Goal: Contribute content: Contribute content

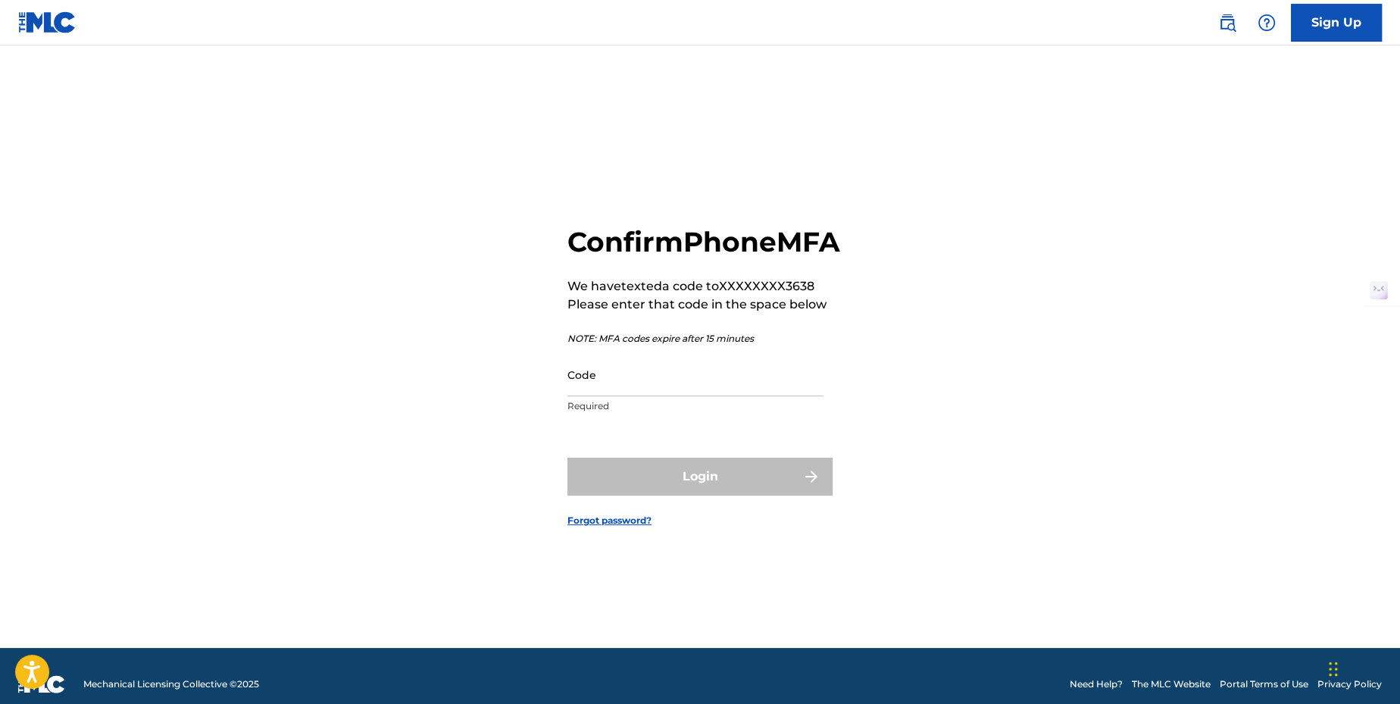
click at [695, 392] on input "Code" at bounding box center [695, 374] width 256 height 43
click at [991, 471] on div "Confirm Phone MFA We have texted a code to XXXXXXXX3638 Please enter that code …" at bounding box center [700, 363] width 1060 height 567
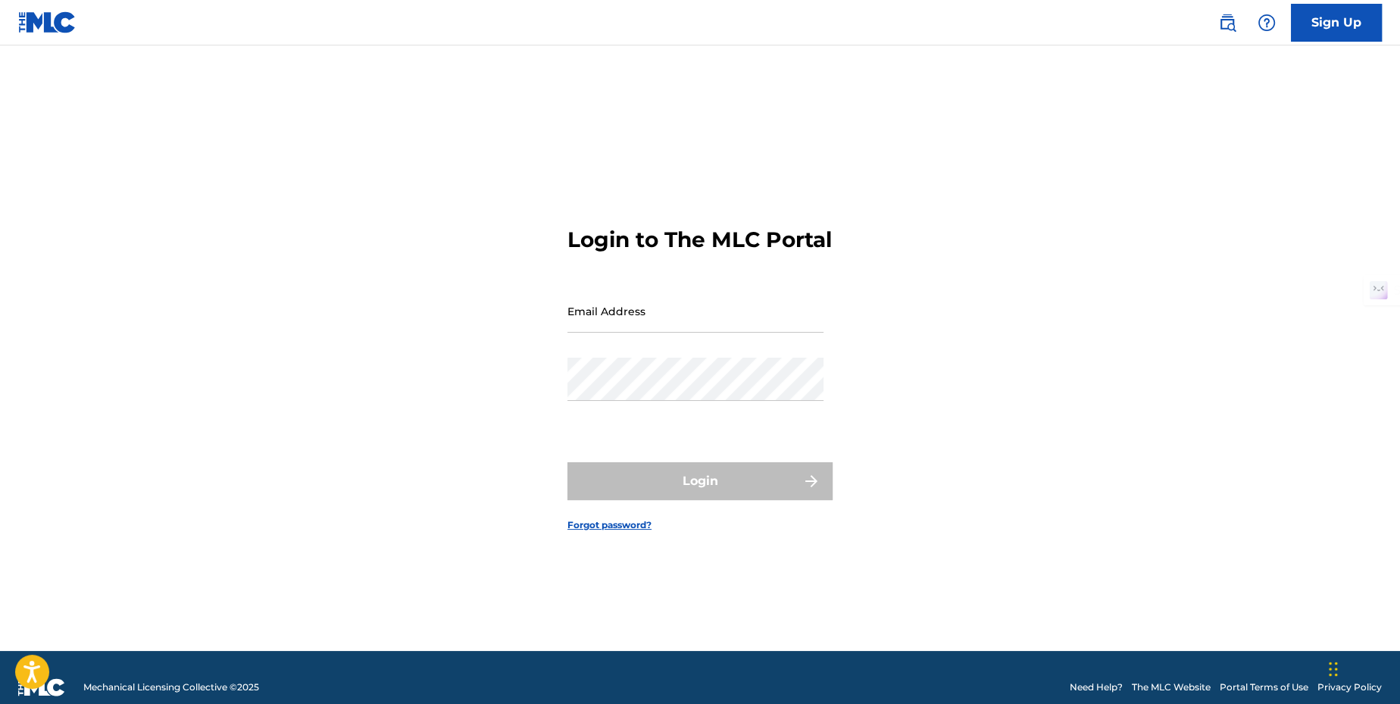
click at [648, 323] on input "Email Address" at bounding box center [695, 310] width 256 height 43
type input "davegiles2nd@gmail.com"
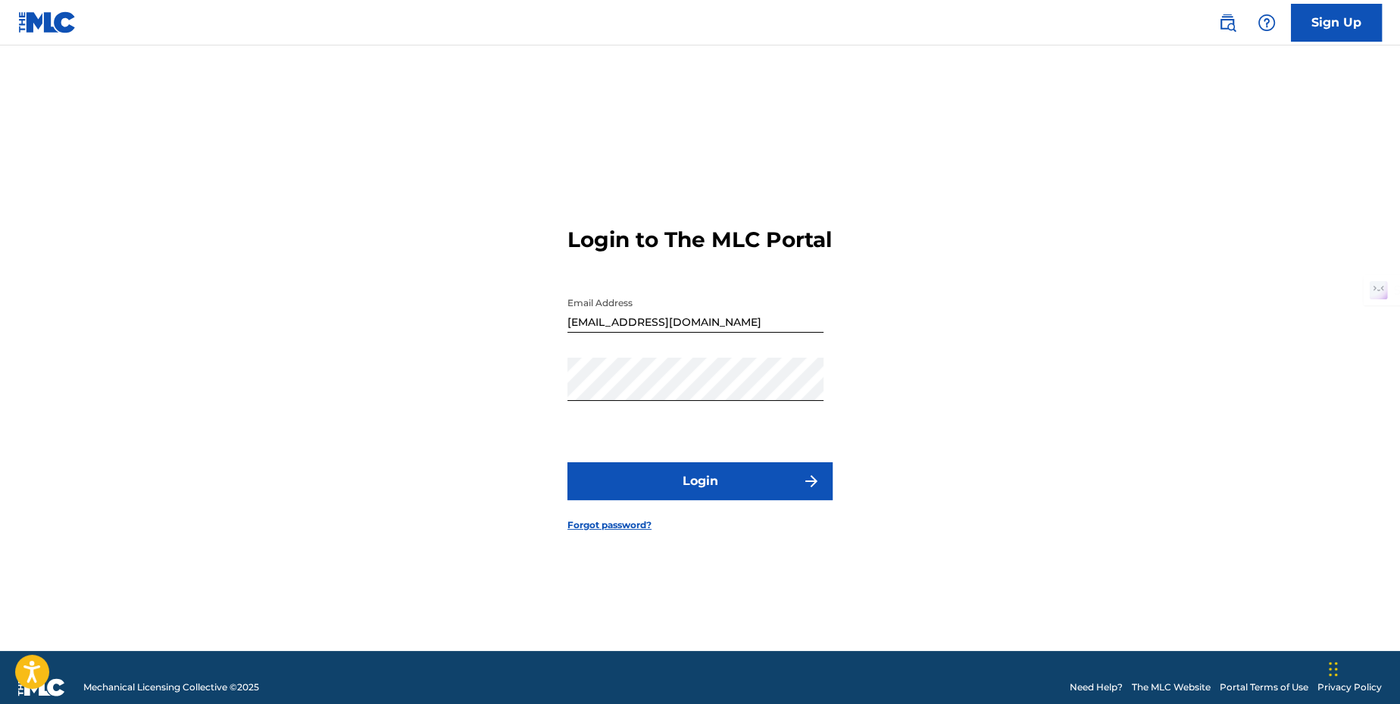
click at [701, 492] on button "Login" at bounding box center [699, 481] width 265 height 38
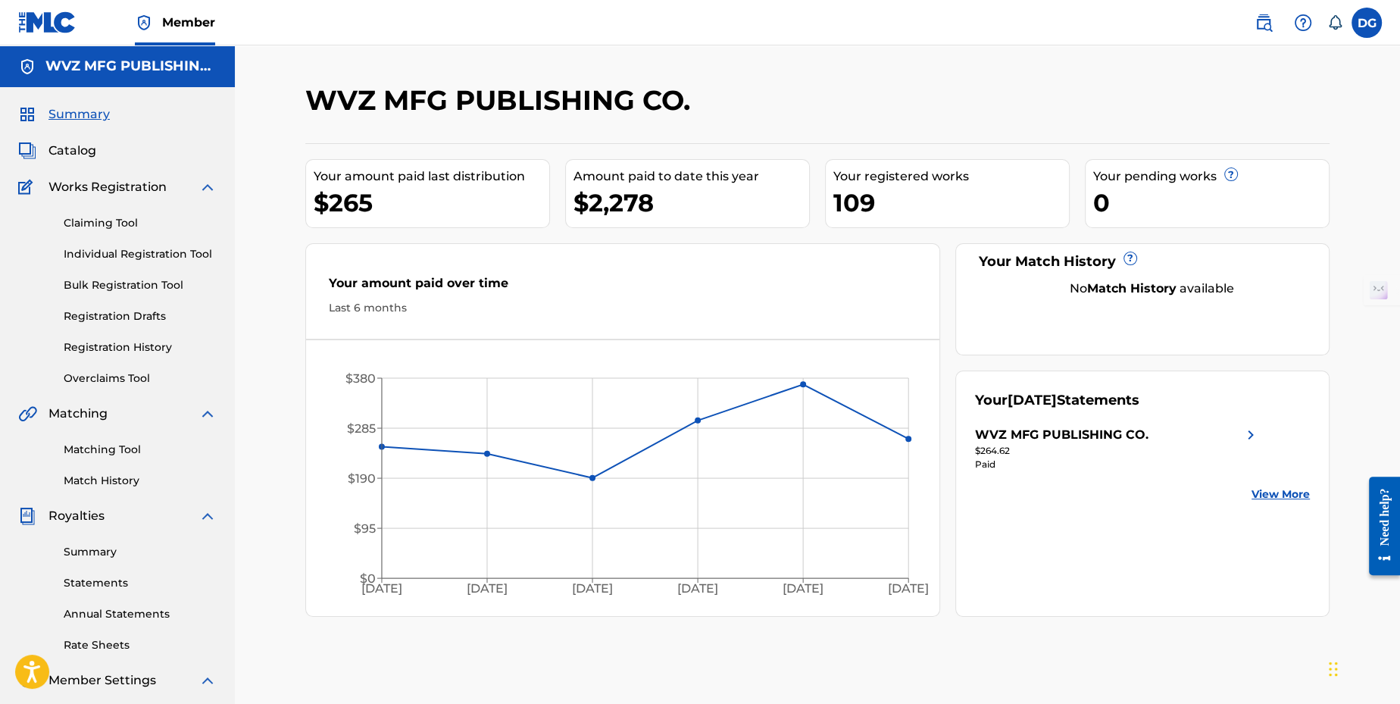
click at [64, 146] on span "Catalog" at bounding box center [72, 151] width 48 height 18
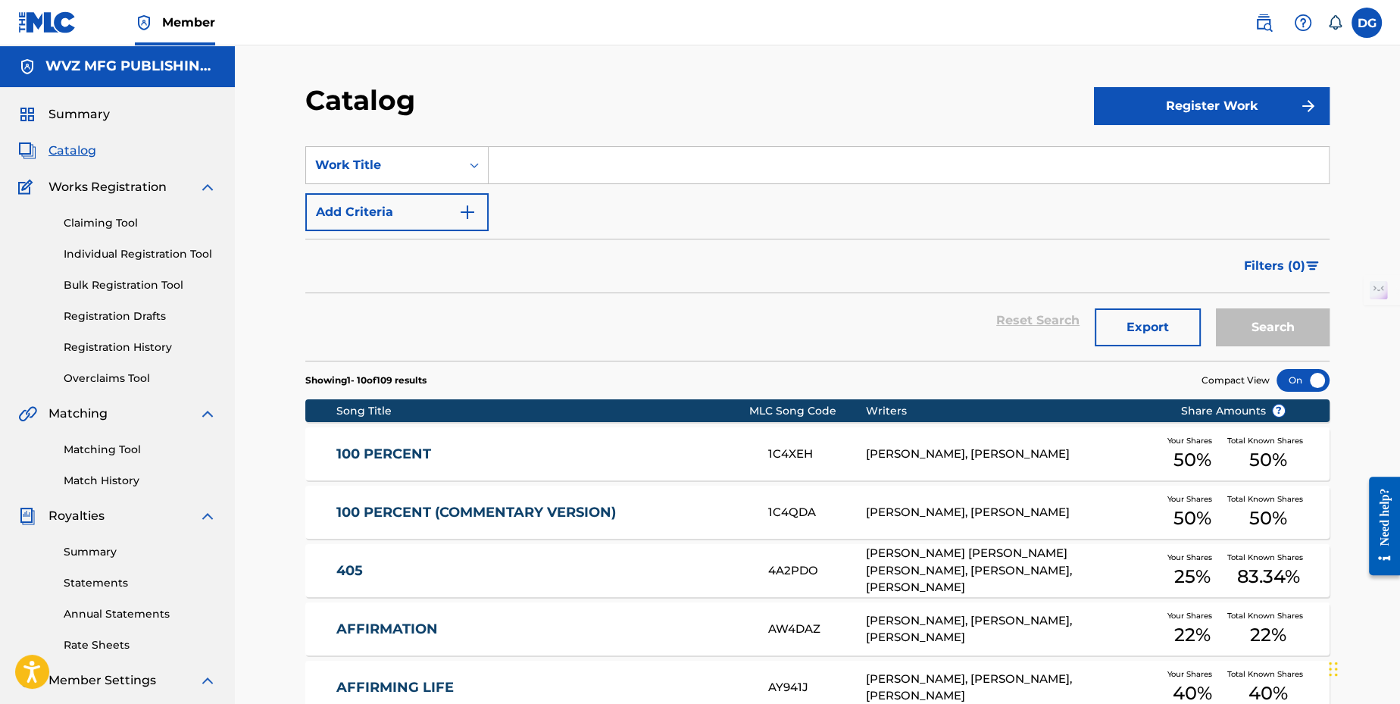
click at [532, 164] on input "Search Form" at bounding box center [909, 165] width 840 height 36
click at [1193, 101] on button "Register Work" at bounding box center [1212, 106] width 236 height 38
click at [1170, 160] on link "Individual" at bounding box center [1212, 155] width 236 height 36
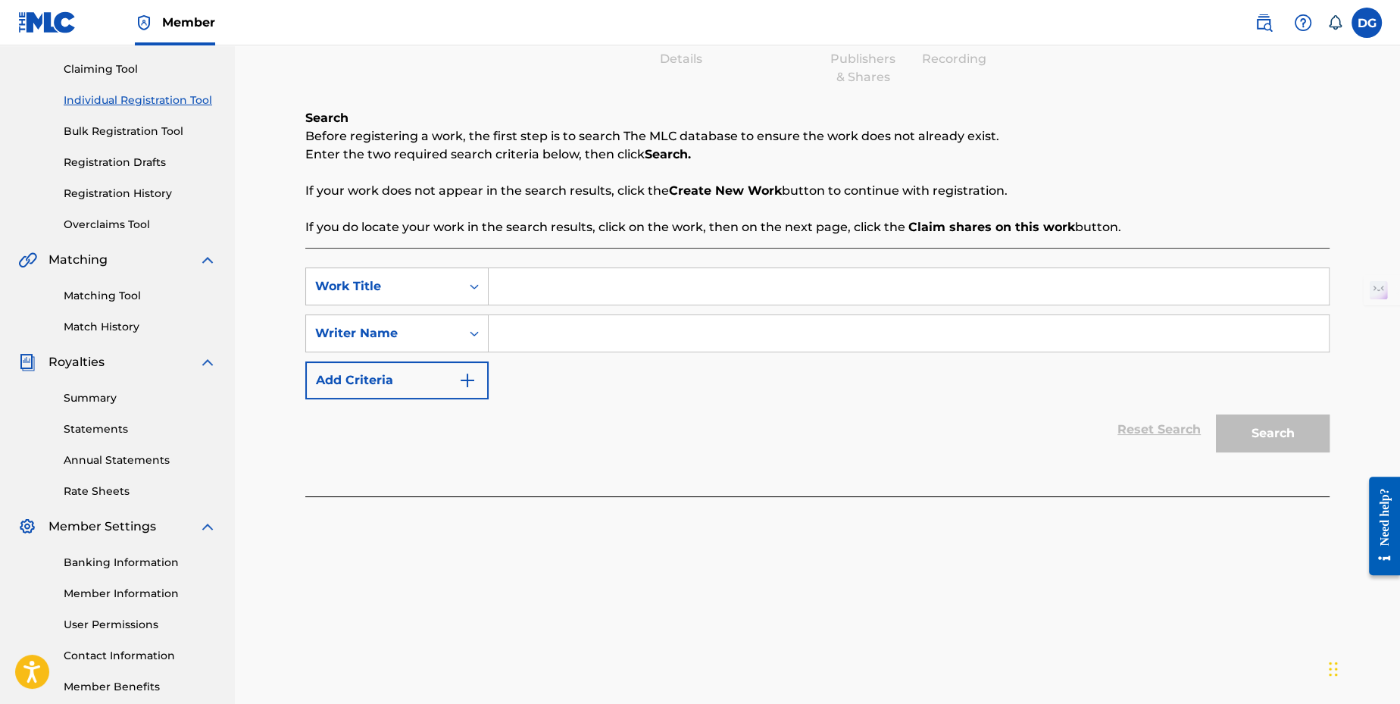
scroll to position [195, 0]
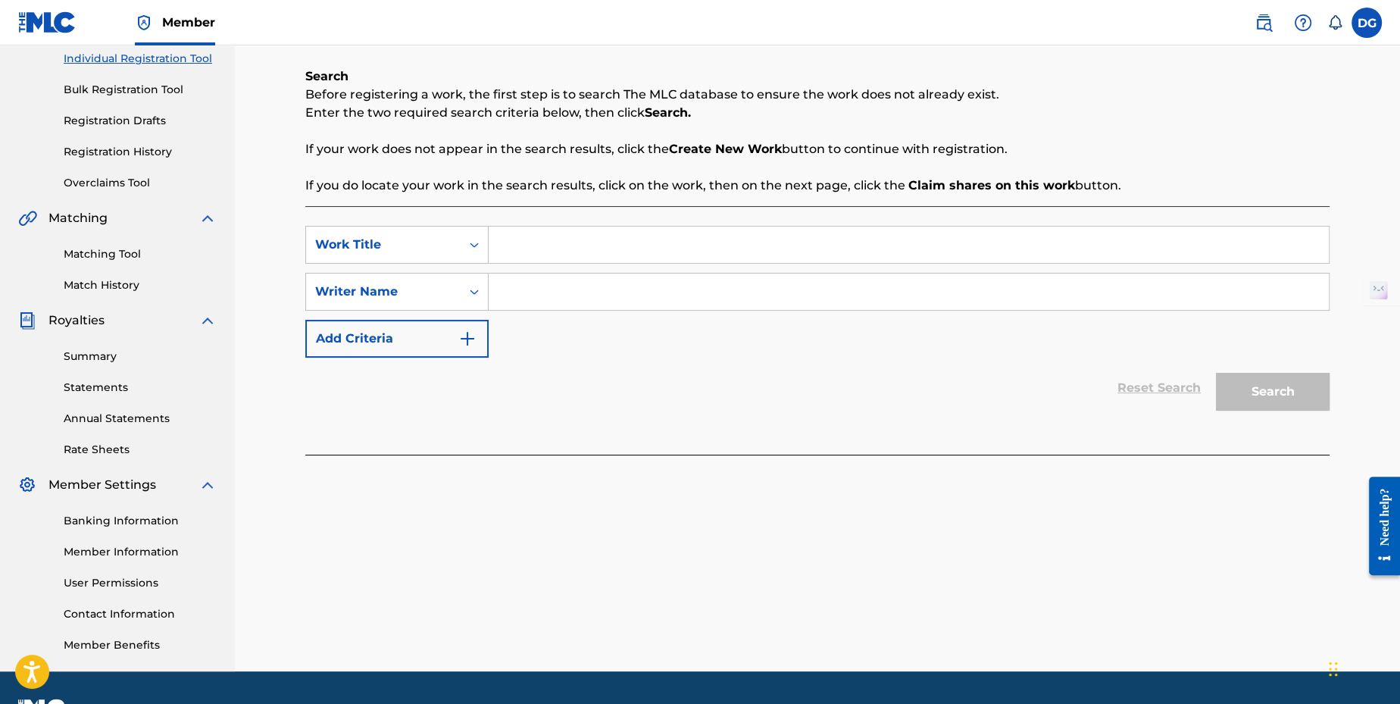
click at [616, 242] on input "Search Form" at bounding box center [909, 244] width 840 height 36
paste input "Are There Any Queens in the House In"
type input "Are There Any Queens in the House"
click at [616, 299] on input "Search Form" at bounding box center [909, 291] width 840 height 36
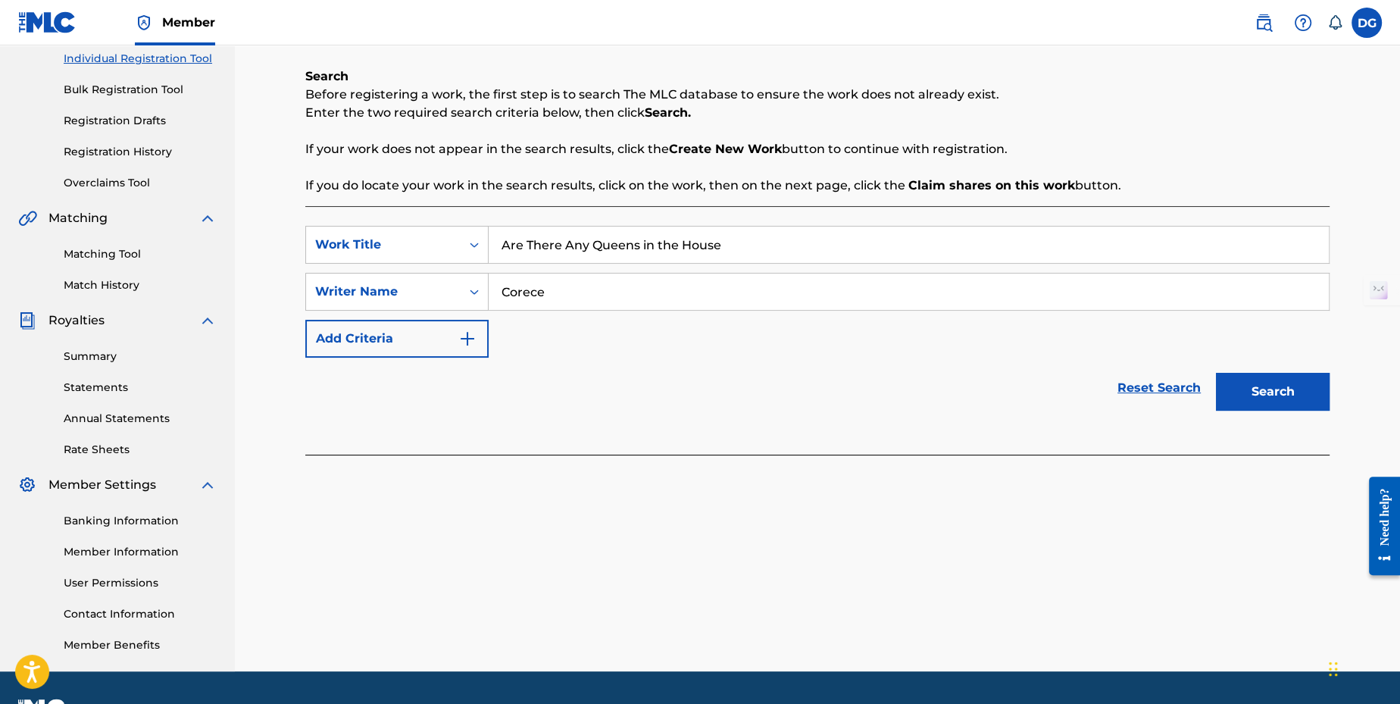
type input "Corece"
click at [1309, 397] on button "Search" at bounding box center [1273, 392] width 114 height 38
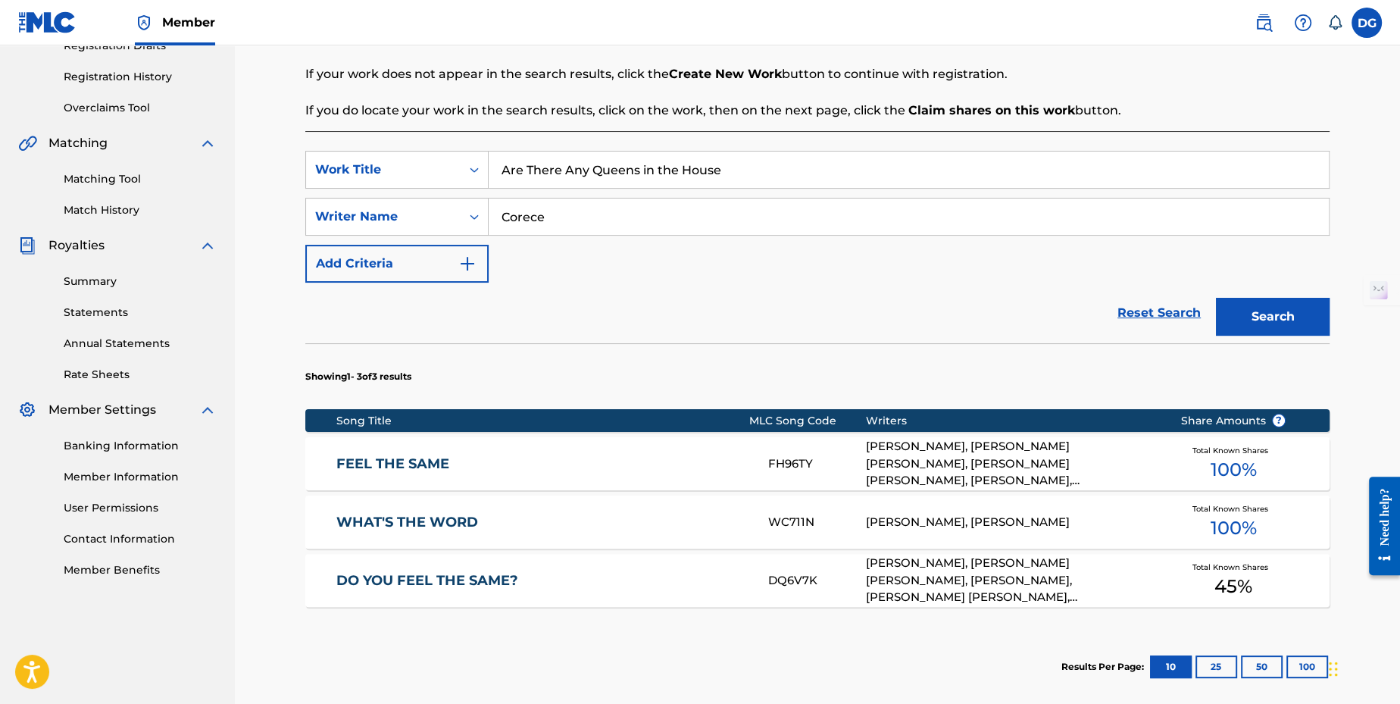
scroll to position [430, 0]
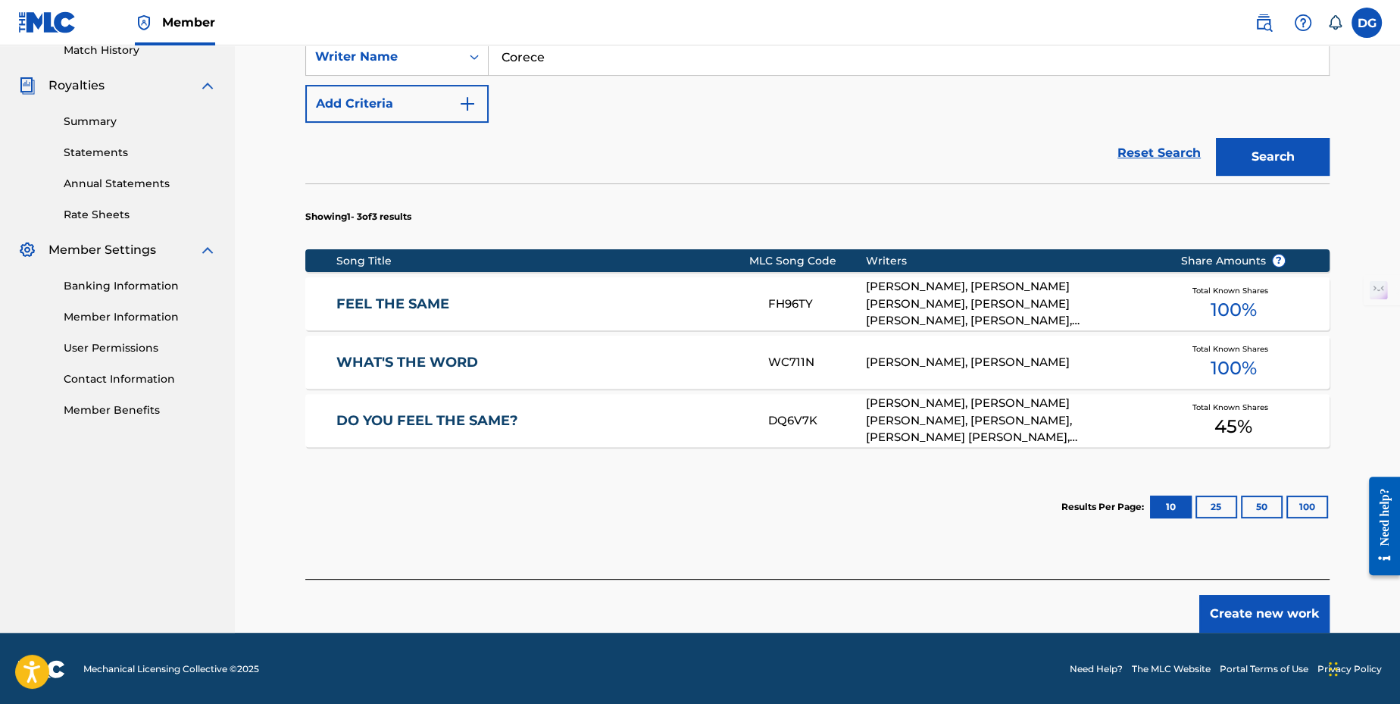
click at [1272, 612] on button "Create new work" at bounding box center [1264, 614] width 130 height 38
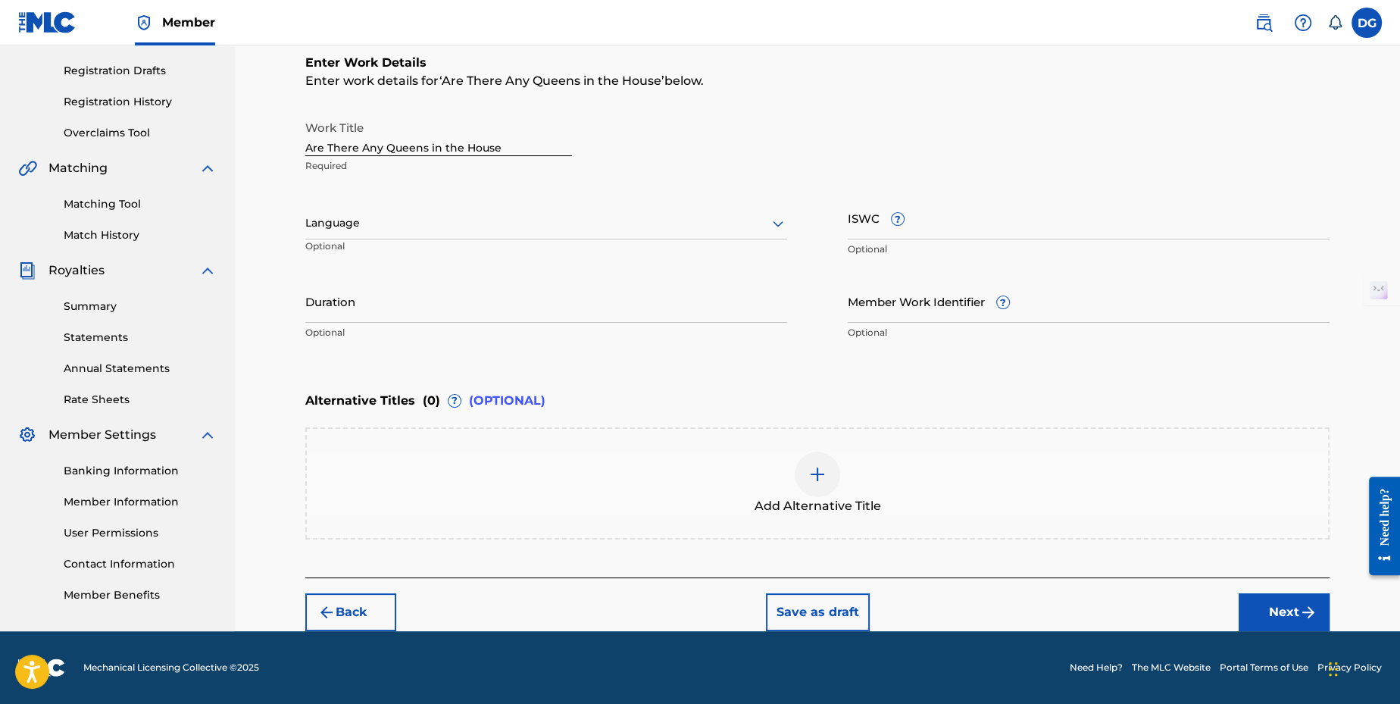
scroll to position [244, 0]
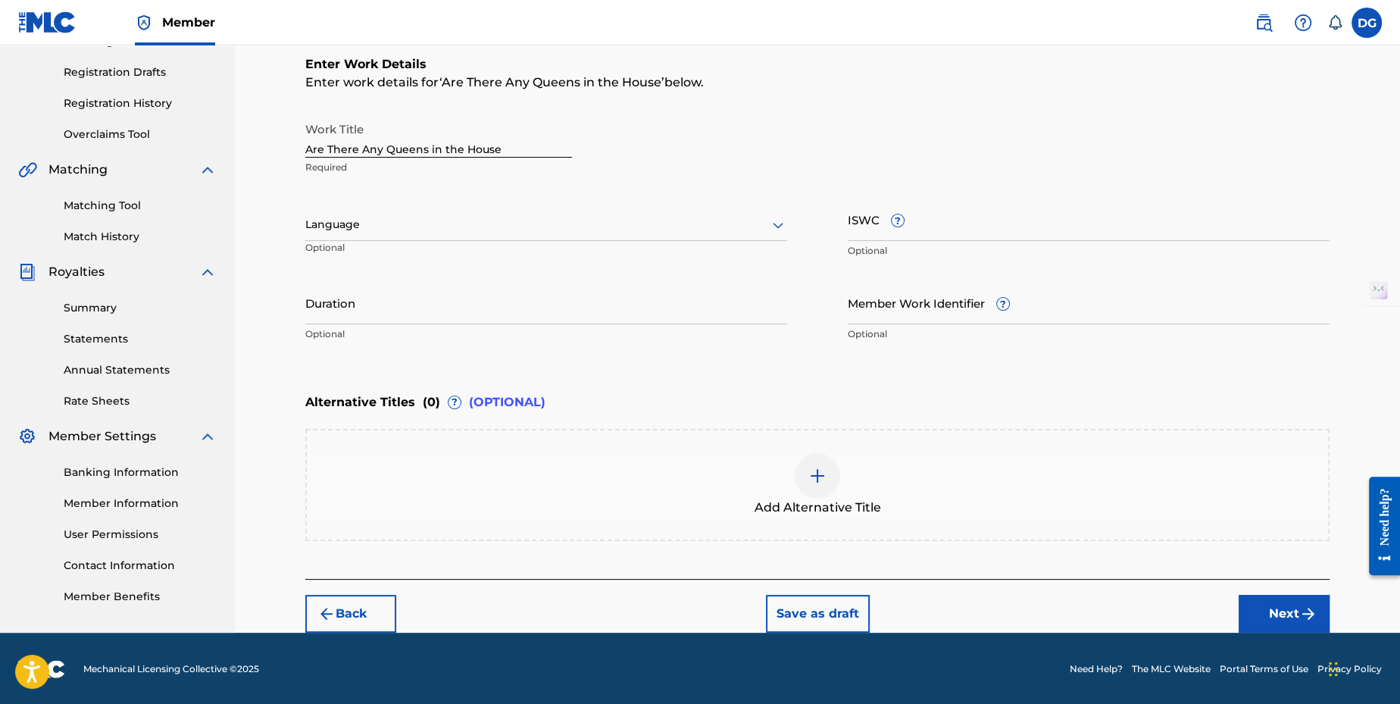
click at [454, 224] on div at bounding box center [546, 224] width 482 height 19
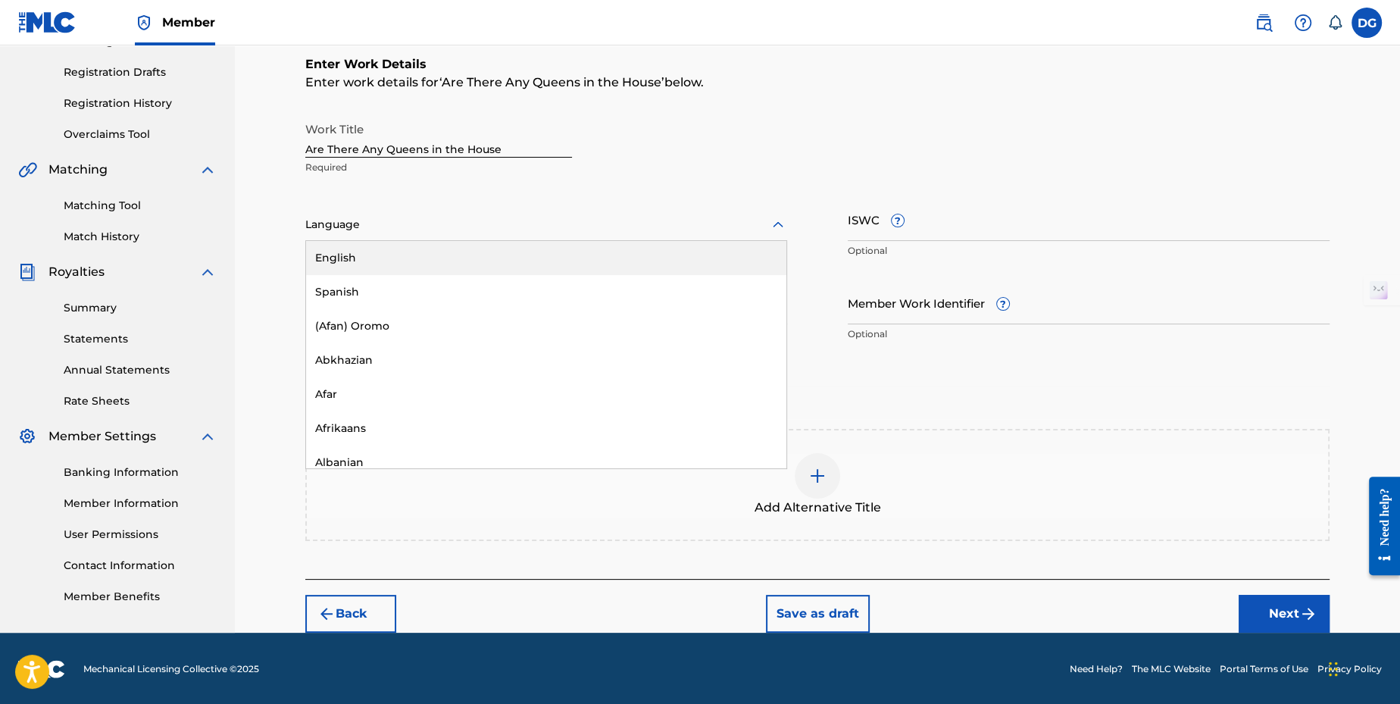
click at [432, 260] on div "English" at bounding box center [546, 258] width 480 height 34
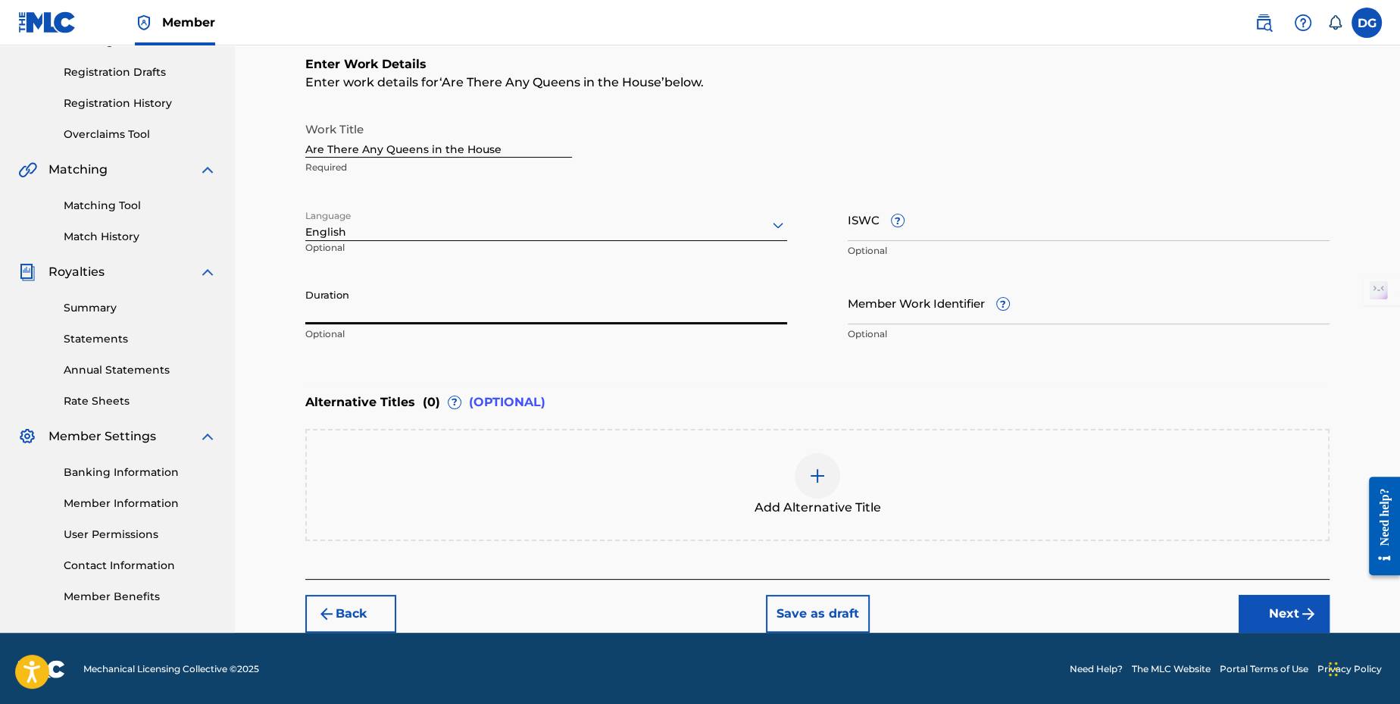
click at [421, 306] on input "Duration" at bounding box center [546, 302] width 482 height 43
type input "03:51"
click at [815, 476] on img at bounding box center [817, 476] width 18 height 18
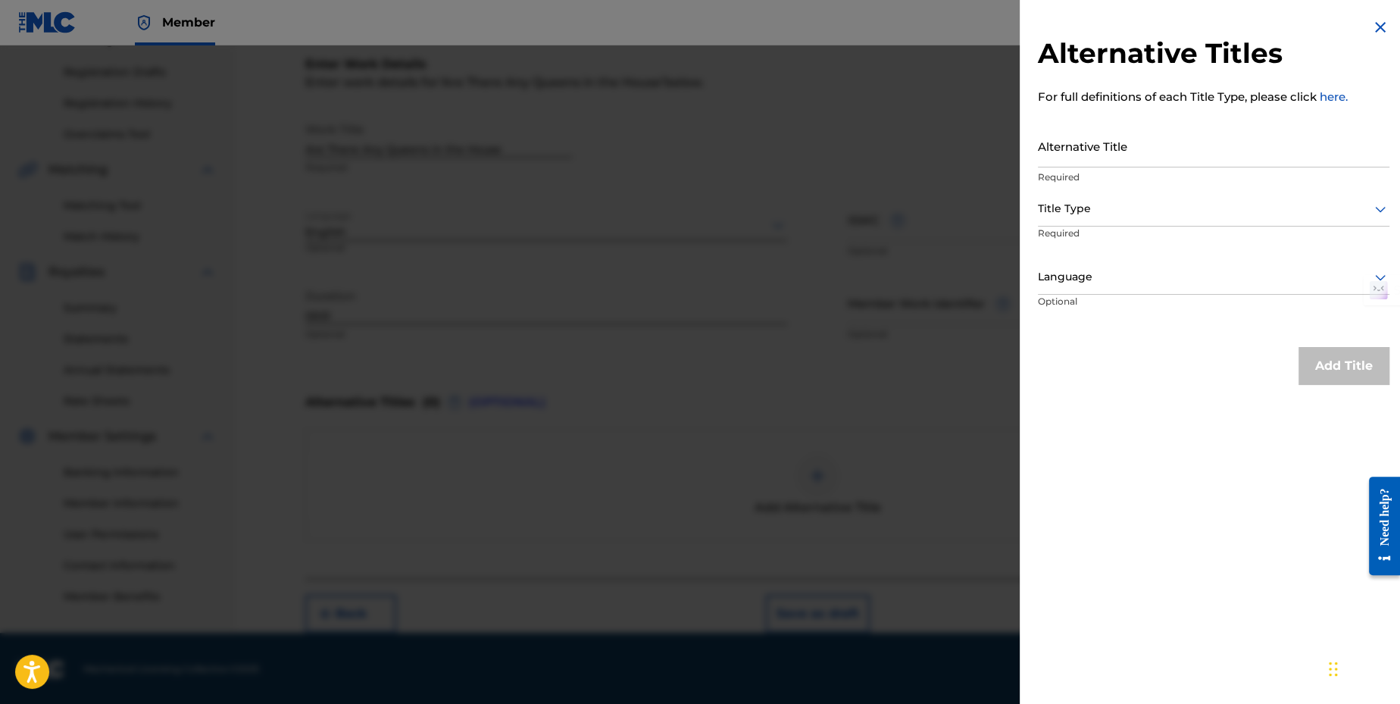
click at [1102, 146] on input "Alternative Title" at bounding box center [1213, 145] width 351 height 43
click at [1382, 33] on img at bounding box center [1380, 27] width 18 height 18
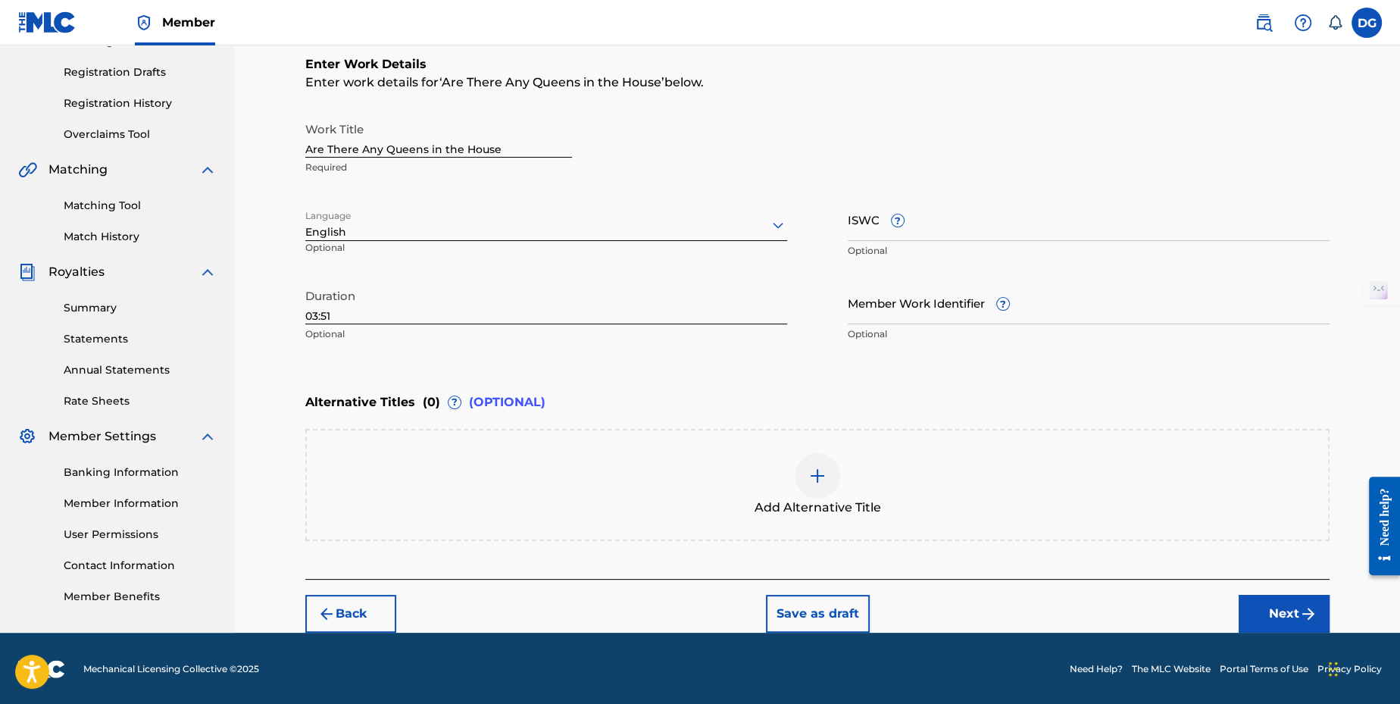
click at [1278, 606] on button "Next" at bounding box center [1283, 614] width 91 height 38
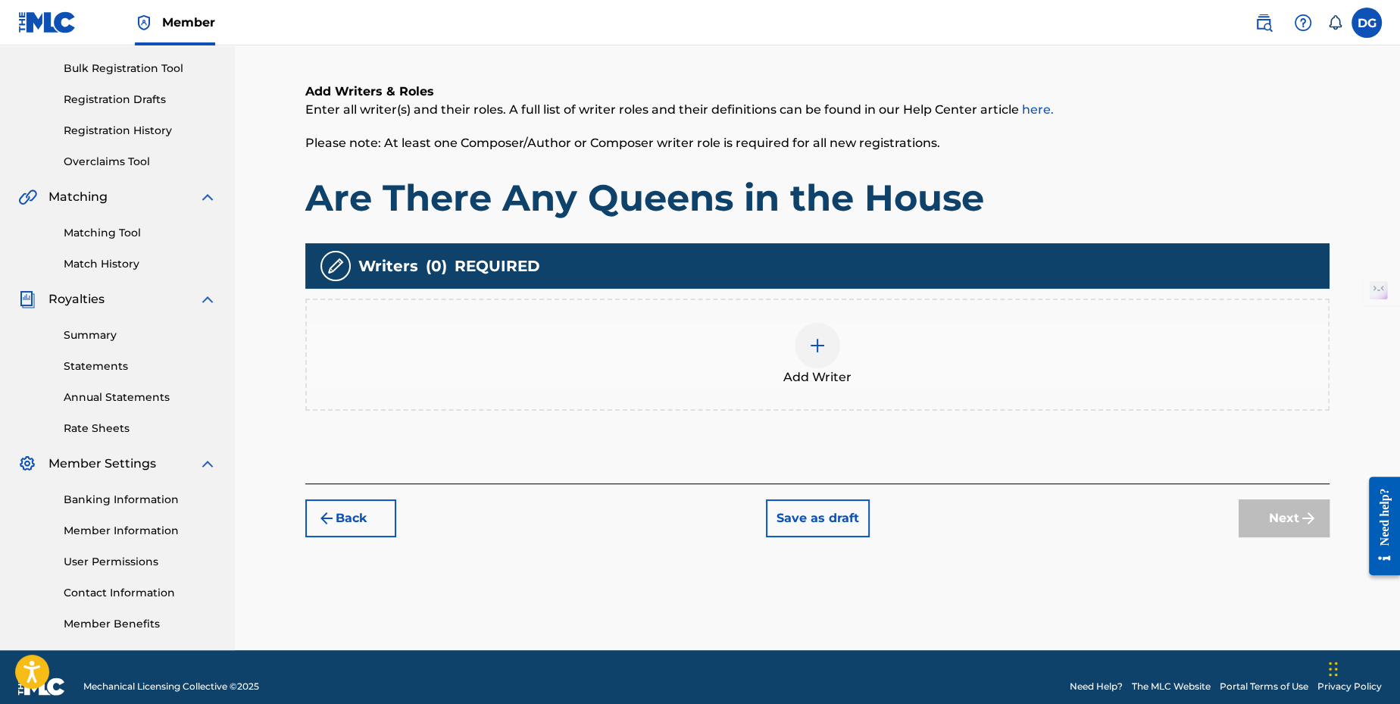
scroll to position [236, 0]
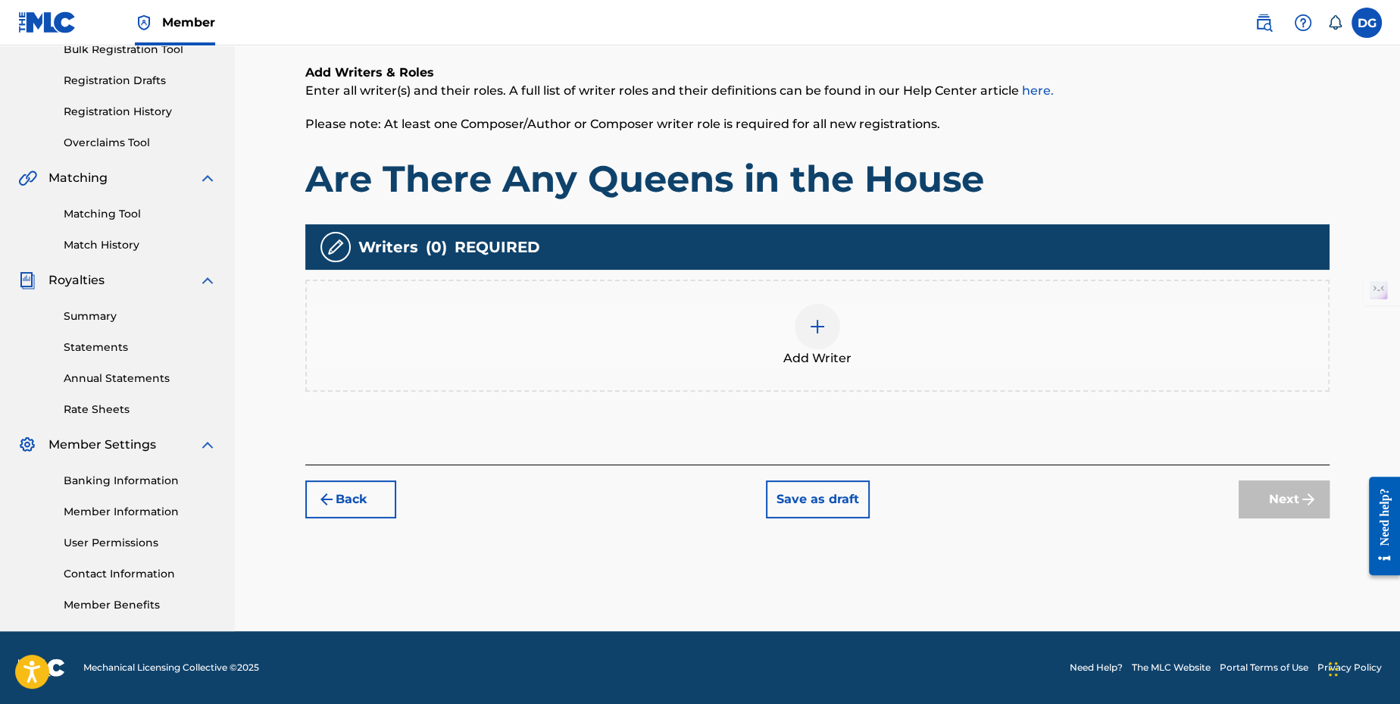
click at [813, 330] on img at bounding box center [817, 326] width 18 height 18
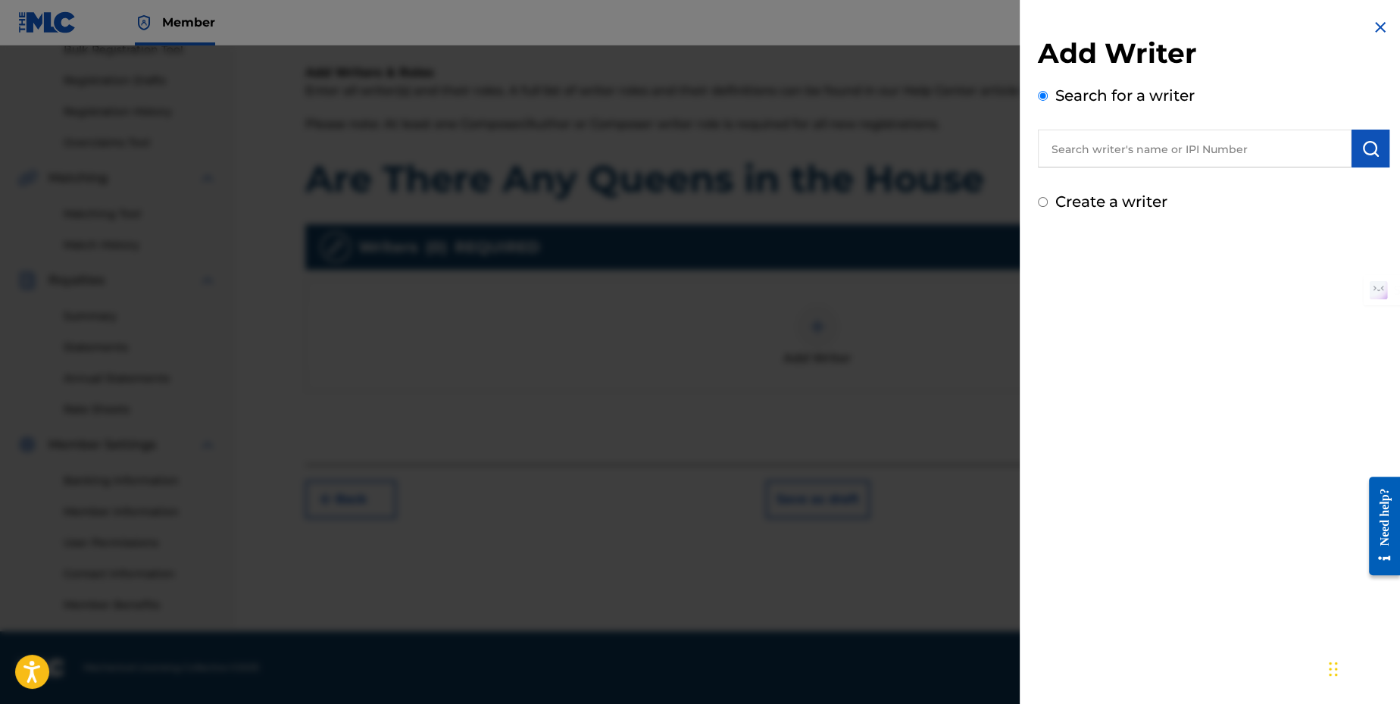
click at [1118, 148] on input "text" at bounding box center [1195, 149] width 314 height 38
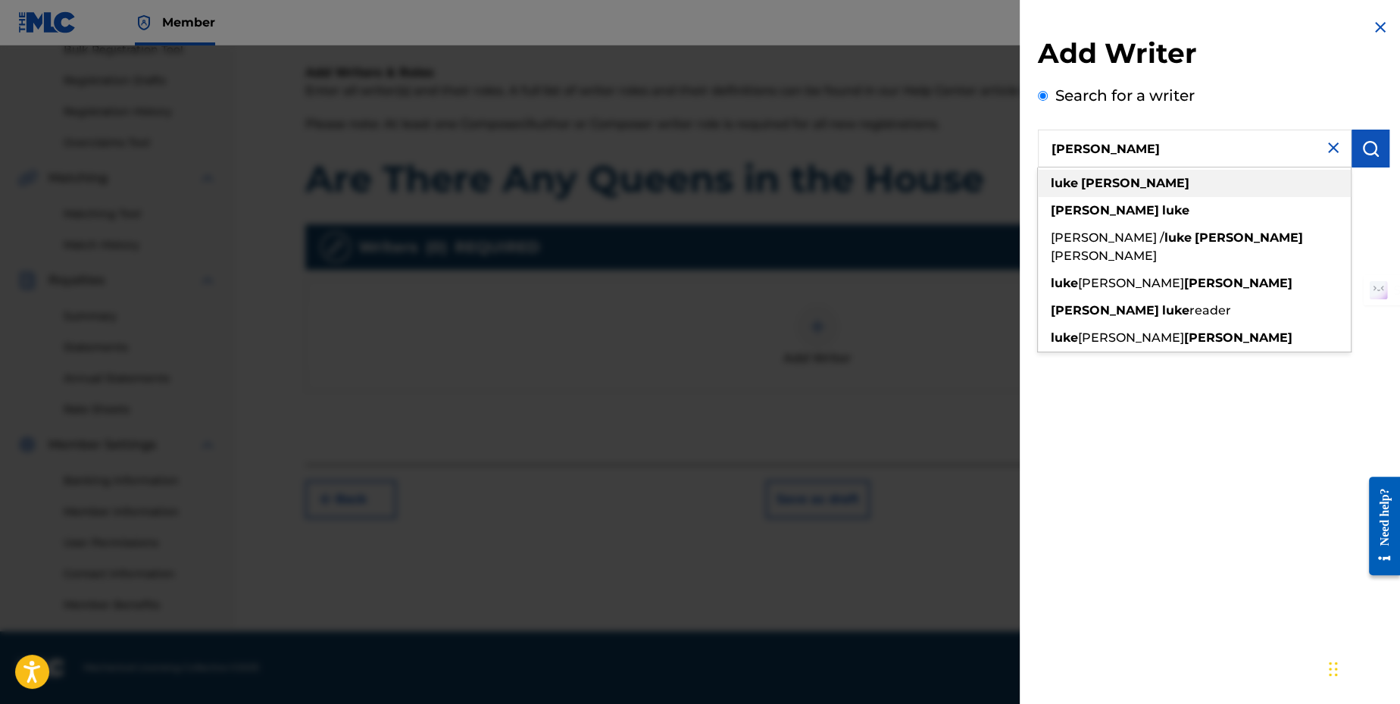
click at [1125, 180] on strong "solomon" at bounding box center [1135, 183] width 108 height 14
type input "luke solomon"
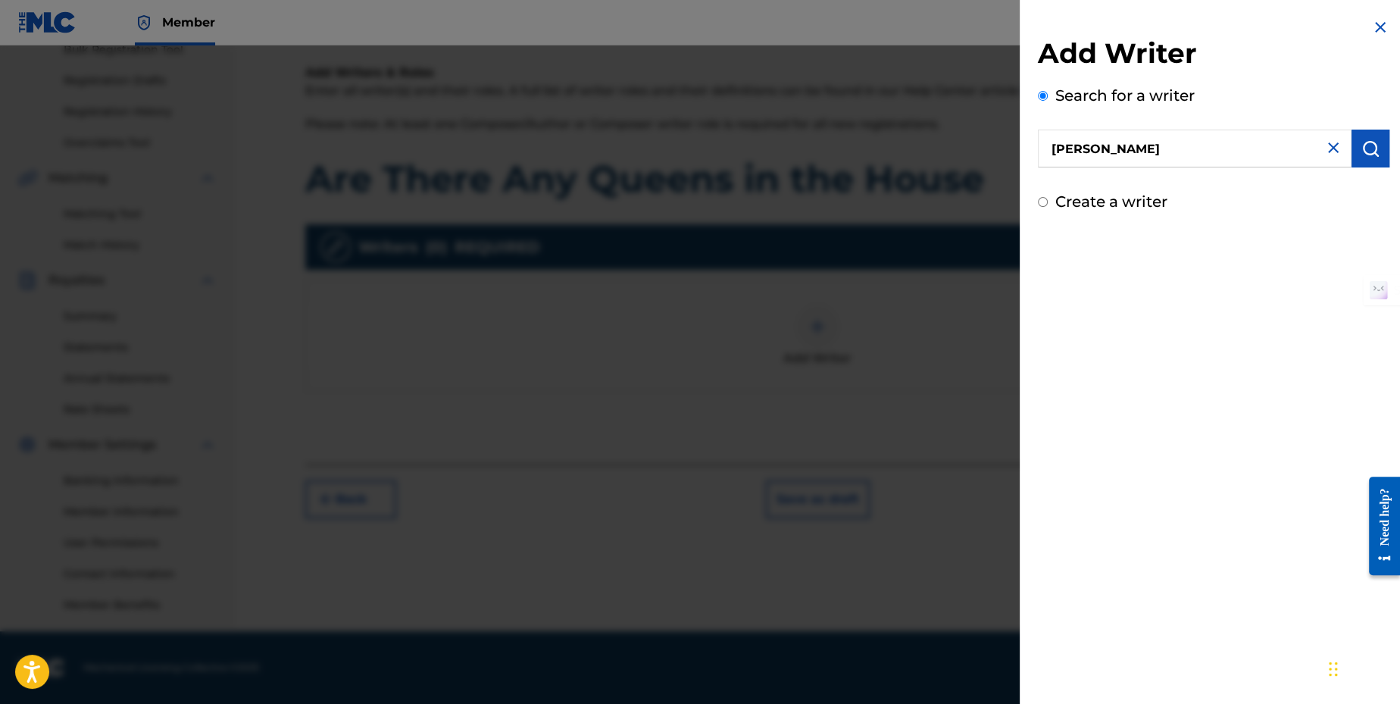
click at [1380, 149] on button "submit" at bounding box center [1370, 149] width 38 height 38
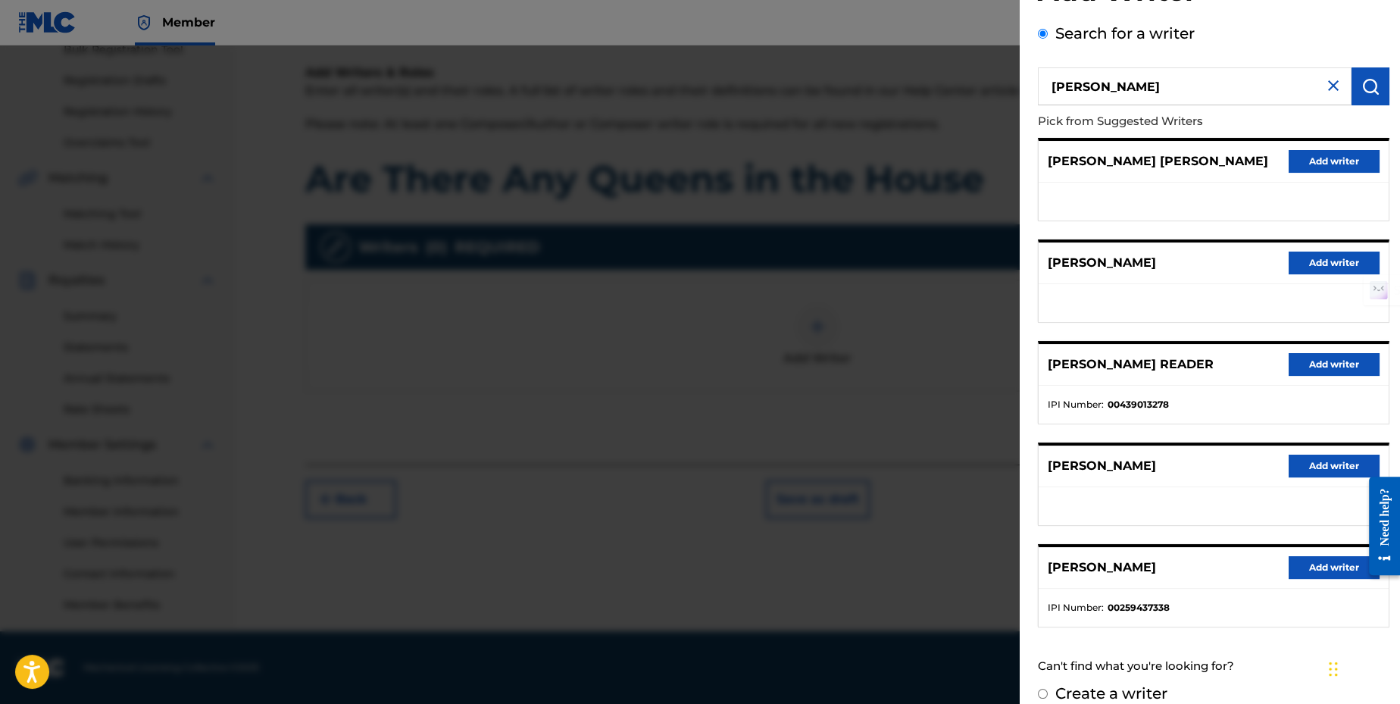
scroll to position [77, 0]
